Goal: Task Accomplishment & Management: Use online tool/utility

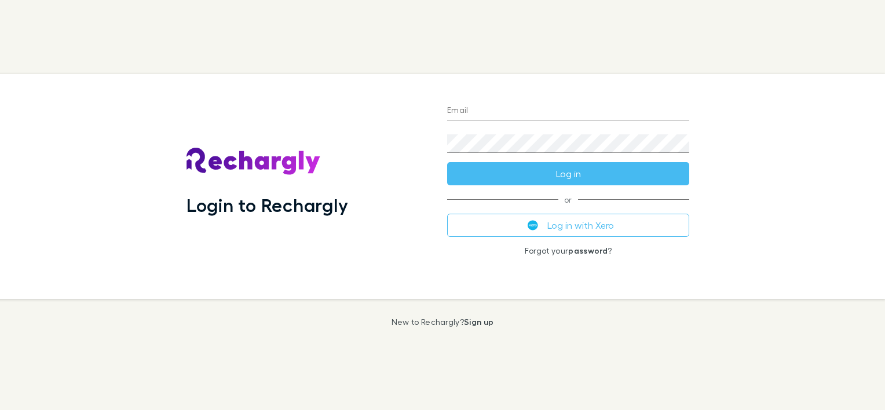
click at [479, 123] on form "Email Password Log in" at bounding box center [568, 139] width 242 height 93
click at [479, 111] on input "Email" at bounding box center [568, 111] width 242 height 19
click at [383, 123] on div "Login to Rechargly" at bounding box center [307, 186] width 242 height 206
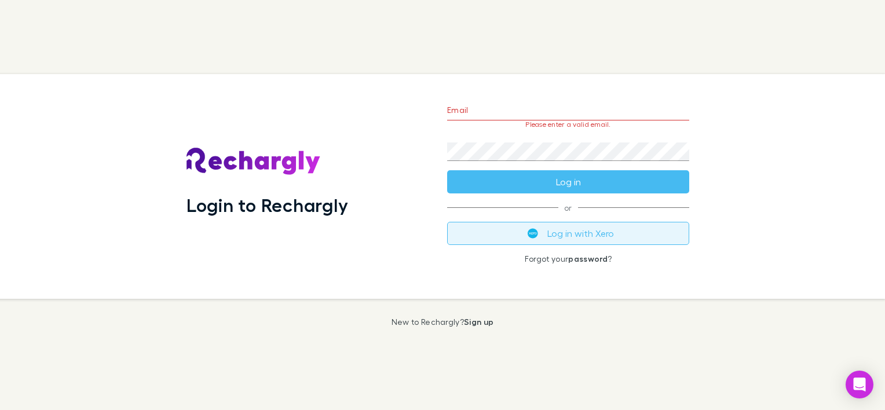
click at [609, 230] on button "Log in with Xero" at bounding box center [568, 233] width 242 height 23
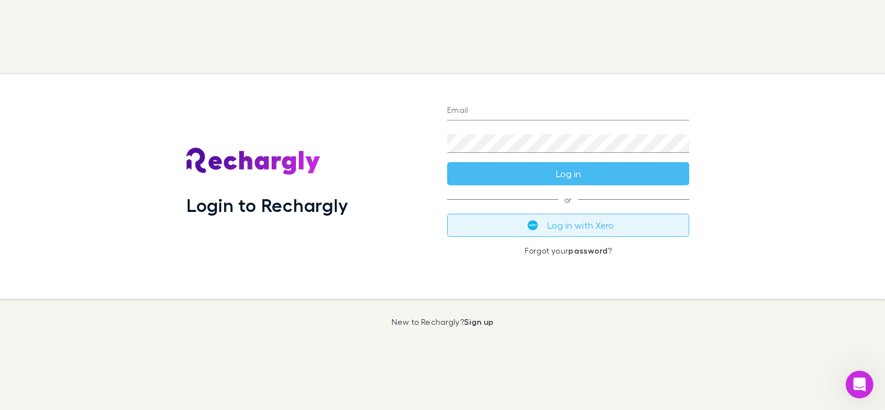
click at [557, 230] on button "Log in with Xero" at bounding box center [568, 225] width 242 height 23
click at [562, 231] on button "Log in with Xero" at bounding box center [568, 225] width 242 height 23
